Goal: Task Accomplishment & Management: Use online tool/utility

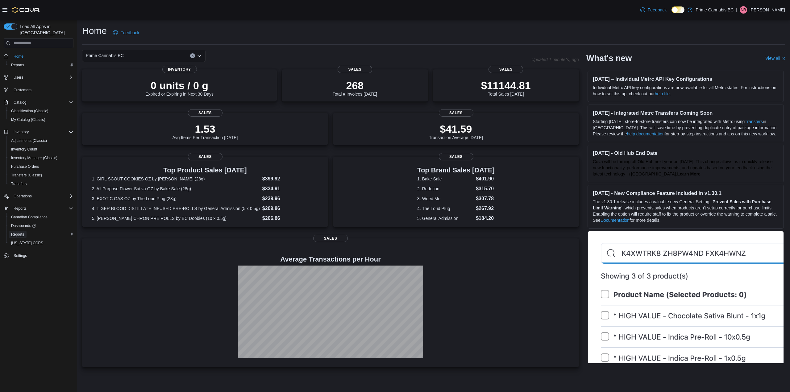
click at [19, 232] on span "Reports" at bounding box center [17, 234] width 13 height 5
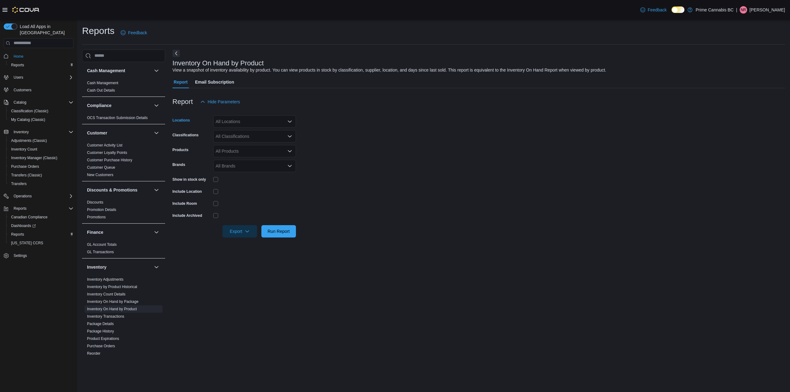
click at [235, 124] on div "All Locations" at bounding box center [254, 121] width 83 height 12
click at [242, 158] on span "West Kelowna" at bounding box center [239, 159] width 27 height 6
click at [345, 164] on form "Locations West Kelowna Classifications All Classifications Products All Product…" at bounding box center [478, 173] width 612 height 130
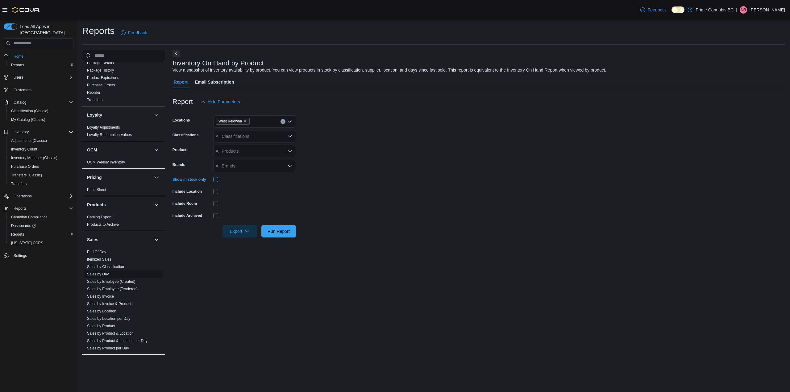
scroll to position [301, 0]
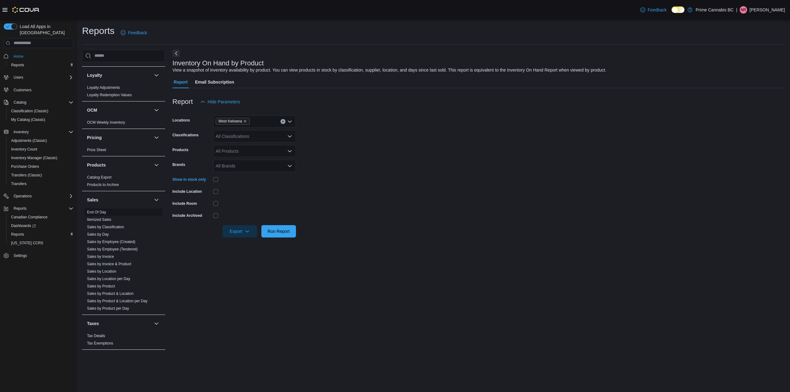
click at [98, 214] on link "End Of Day" at bounding box center [96, 212] width 19 height 4
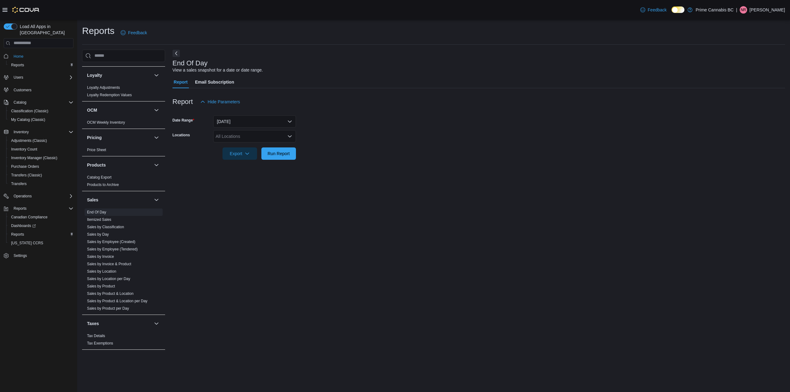
click at [218, 137] on div "All Locations" at bounding box center [254, 136] width 83 height 12
click at [236, 171] on span "West Kelowna" at bounding box center [239, 174] width 27 height 6
click at [273, 195] on div "End Of Day View a sales snapshot for a date or date range. Report Email Subscri…" at bounding box center [478, 203] width 612 height 306
click at [276, 155] on span "Run Report" at bounding box center [278, 153] width 22 height 6
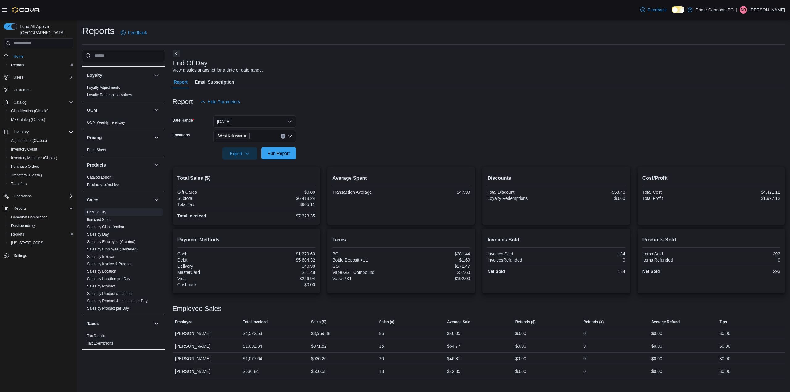
click at [288, 154] on span "Run Report" at bounding box center [278, 153] width 22 height 6
click at [246, 137] on icon "Remove West Kelowna from selection in this group" at bounding box center [245, 136] width 2 height 2
click at [248, 175] on span "West Kelowna" at bounding box center [239, 174] width 27 height 6
click at [343, 149] on form "Date Range Today Locations West Kelowna Combo box. Selected. West Kelowna. Pres…" at bounding box center [478, 134] width 612 height 52
click at [277, 157] on span "Run Report" at bounding box center [278, 153] width 27 height 12
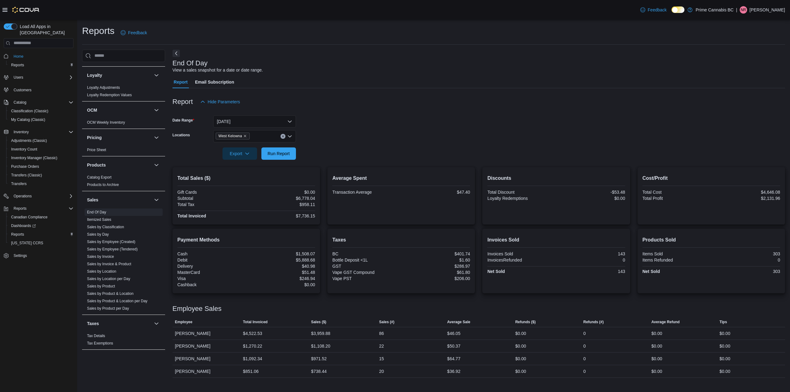
click at [243, 134] on span "West Kelowna" at bounding box center [232, 136] width 28 height 6
click at [246, 162] on div "Kelowna" at bounding box center [254, 165] width 75 height 6
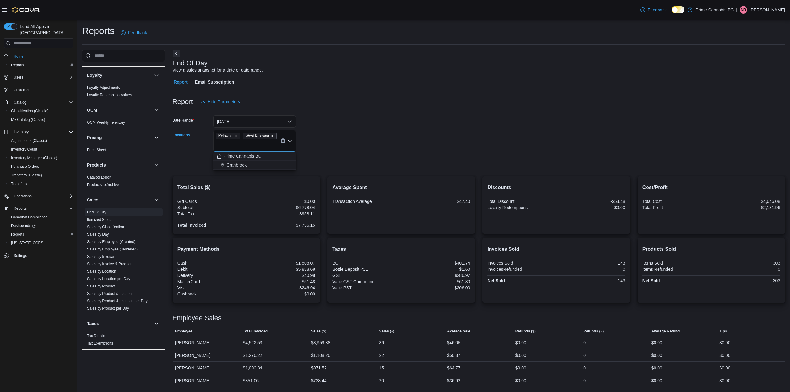
click at [338, 143] on form "Date Range Today Locations Kelowna West Kelowna Combo box. Selected. Kelowna, W…" at bounding box center [478, 138] width 612 height 61
click at [271, 159] on span "Run Report" at bounding box center [278, 162] width 27 height 12
click at [272, 136] on icon "Remove West Kelowna from selection in this group" at bounding box center [272, 136] width 4 height 4
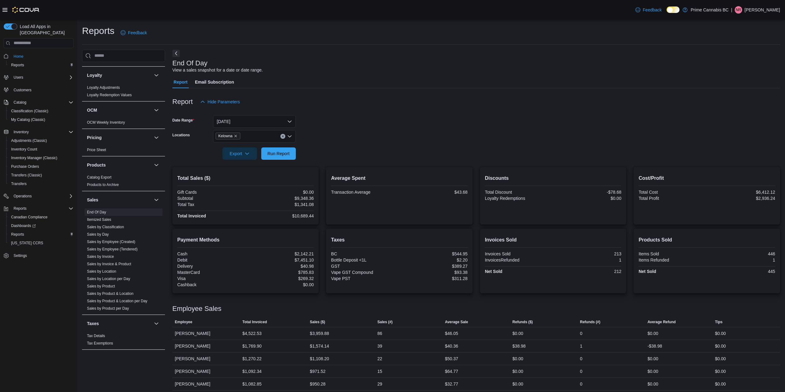
click at [334, 144] on div at bounding box center [476, 145] width 608 height 5
click at [237, 136] on icon "Remove Kelowna from selection in this group" at bounding box center [236, 136] width 4 height 4
click at [257, 157] on div "Cranbrook" at bounding box center [254, 156] width 75 height 6
click at [339, 143] on div at bounding box center [476, 145] width 608 height 5
click at [284, 155] on span "Run Report" at bounding box center [278, 153] width 22 height 6
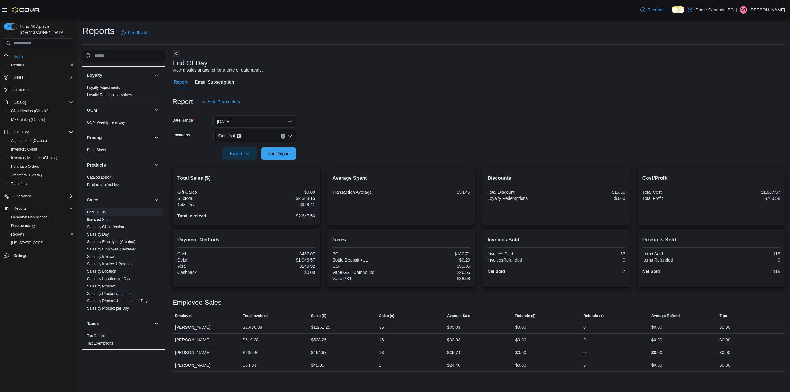
click at [241, 135] on icon "Remove Cranbrook from selection in this group" at bounding box center [239, 136] width 4 height 4
click at [243, 161] on button "Kelowna" at bounding box center [254, 164] width 83 height 9
click at [339, 149] on form "Date Range Today Locations Kelowna Combo box. Selected. Kelowna. Press Backspac…" at bounding box center [478, 134] width 612 height 52
click at [280, 154] on span "Run Report" at bounding box center [278, 153] width 22 height 6
click at [236, 135] on icon "Remove Kelowna from selection in this group" at bounding box center [236, 136] width 4 height 4
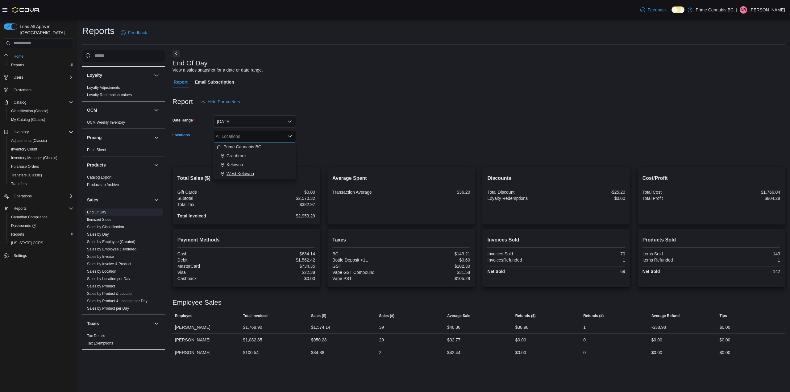
click at [256, 170] on button "West Kelowna" at bounding box center [254, 173] width 83 height 9
click at [338, 153] on form "Date Range Today Locations West Kelowna Combo box. Selected. West Kelowna. Pres…" at bounding box center [478, 134] width 612 height 52
click at [282, 157] on span "Run Report" at bounding box center [278, 153] width 27 height 12
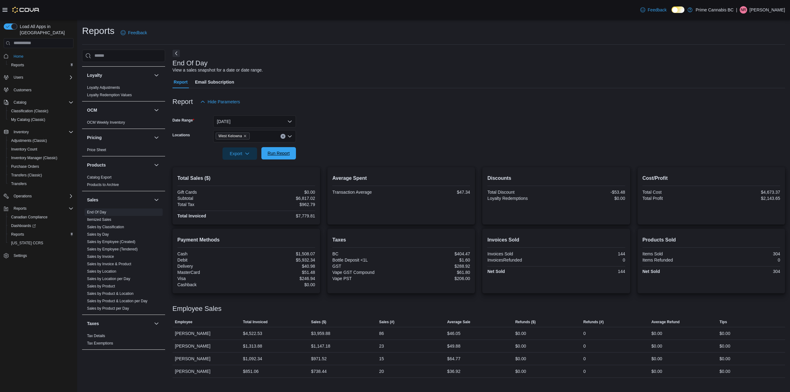
click at [276, 151] on span "Run Report" at bounding box center [278, 153] width 22 height 6
click at [275, 154] on span "Run Report" at bounding box center [278, 153] width 22 height 6
